Goal: Use online tool/utility: Utilize a website feature to perform a specific function

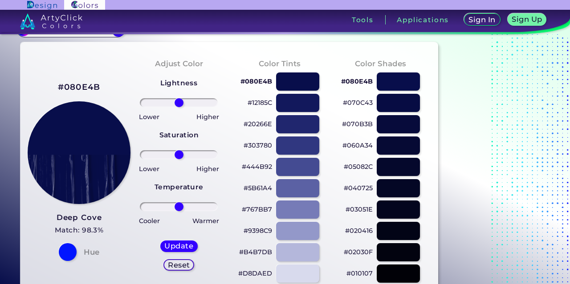
scroll to position [27, 0]
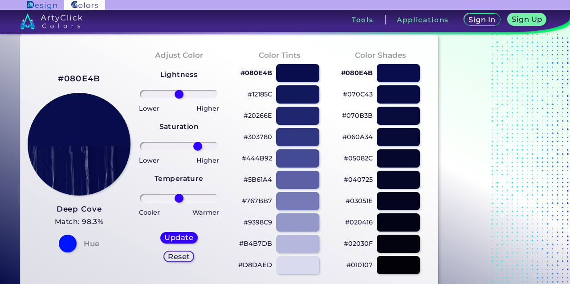
drag, startPoint x: 179, startPoint y: 145, endPoint x: 197, endPoint y: 145, distance: 17.8
type input "52"
click at [197, 145] on input "range" at bounding box center [179, 146] width 78 height 9
drag, startPoint x: 178, startPoint y: 197, endPoint x: 163, endPoint y: 197, distance: 15.1
type input "-45"
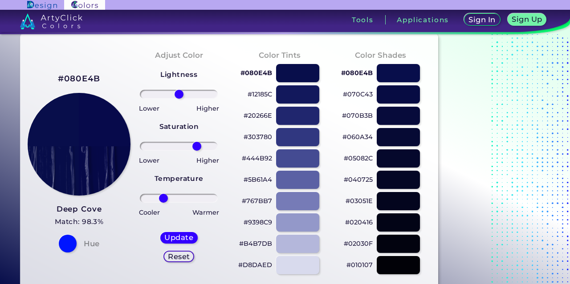
click at [163, 197] on input "range" at bounding box center [179, 198] width 78 height 9
click at [191, 234] on h5 "Update" at bounding box center [179, 237] width 26 height 7
type input "#070a4b"
type input "0"
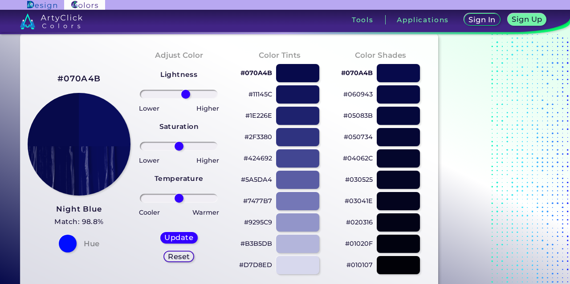
drag, startPoint x: 180, startPoint y: 97, endPoint x: 185, endPoint y: 98, distance: 4.9
type input "18"
click at [185, 98] on input "range" at bounding box center [179, 94] width 78 height 9
click at [181, 238] on h5 "Update" at bounding box center [179, 237] width 26 height 7
type input "#090d60"
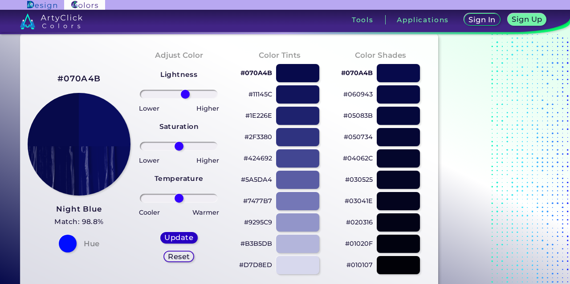
type input "0"
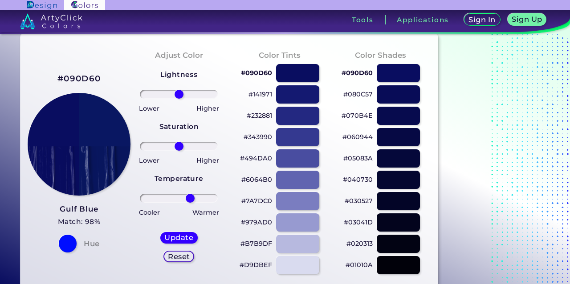
drag, startPoint x: 181, startPoint y: 197, endPoint x: 189, endPoint y: 197, distance: 8.0
type input "30"
click at [189, 197] on input "range" at bounding box center [179, 198] width 78 height 9
click at [175, 237] on h5 "Update" at bounding box center [179, 237] width 26 height 7
type input "#091662"
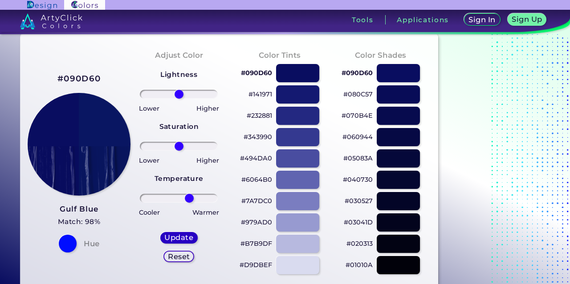
type input "0"
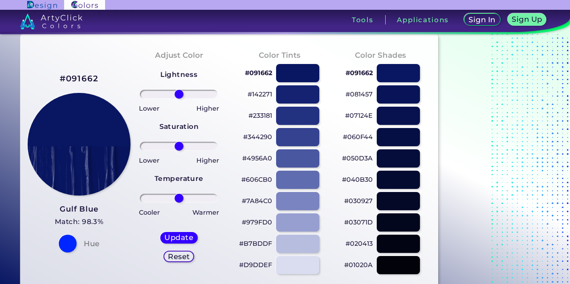
click at [84, 78] on h2 "#091662" at bounding box center [79, 79] width 39 height 12
